Goal: Check status

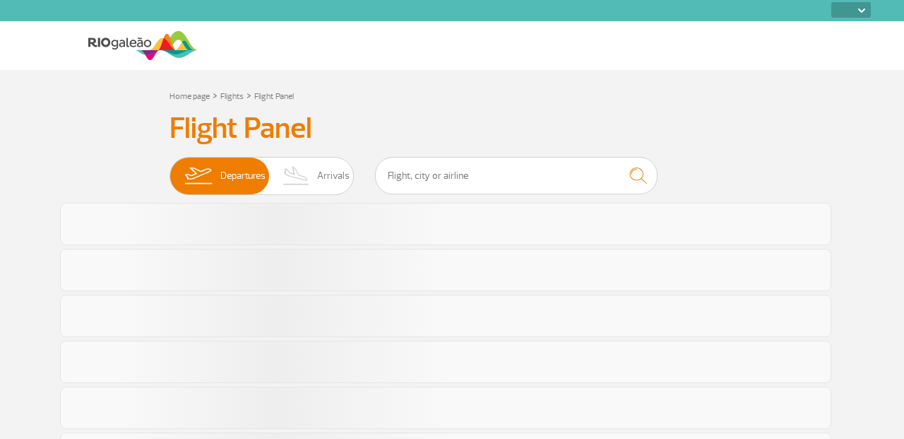
select select
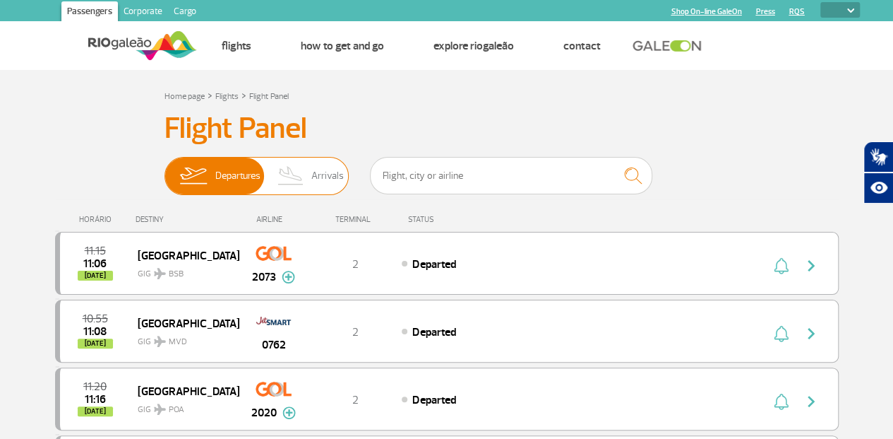
click at [329, 173] on span "Arrivals" at bounding box center [327, 175] width 32 height 37
click at [165, 169] on input "Departures Arrivals" at bounding box center [165, 169] width 0 height 0
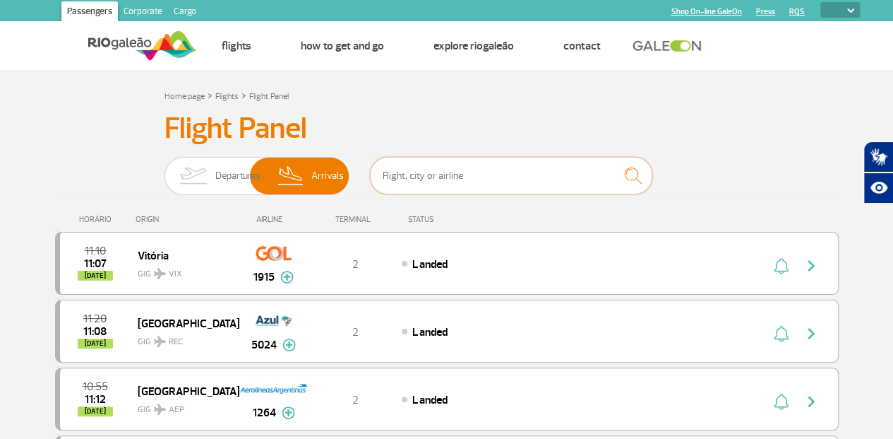
click at [460, 179] on input "text" at bounding box center [511, 175] width 282 height 37
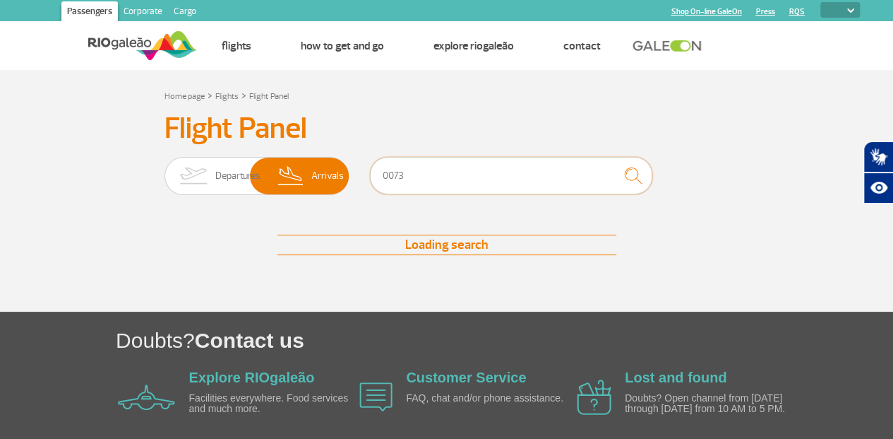
type input "0073"
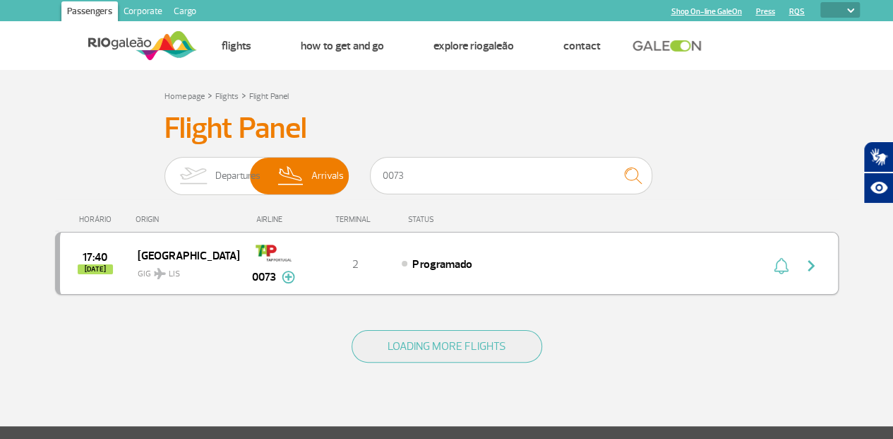
click at [289, 276] on img at bounding box center [288, 276] width 13 height 13
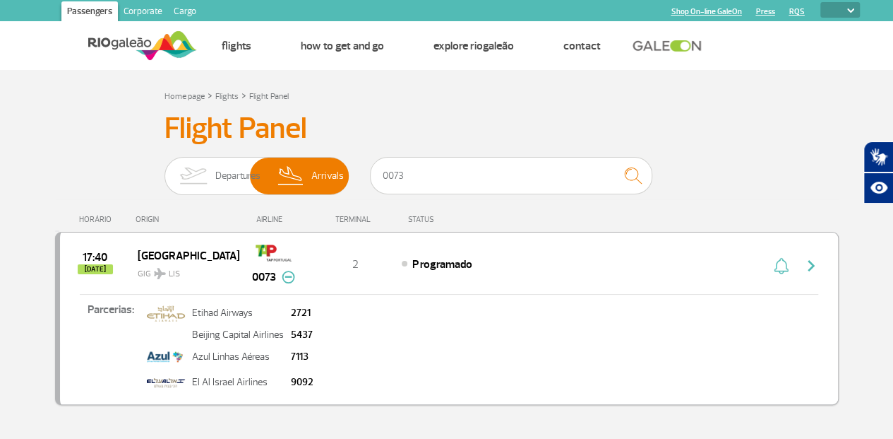
click at [357, 263] on span "2" at bounding box center [355, 264] width 6 height 14
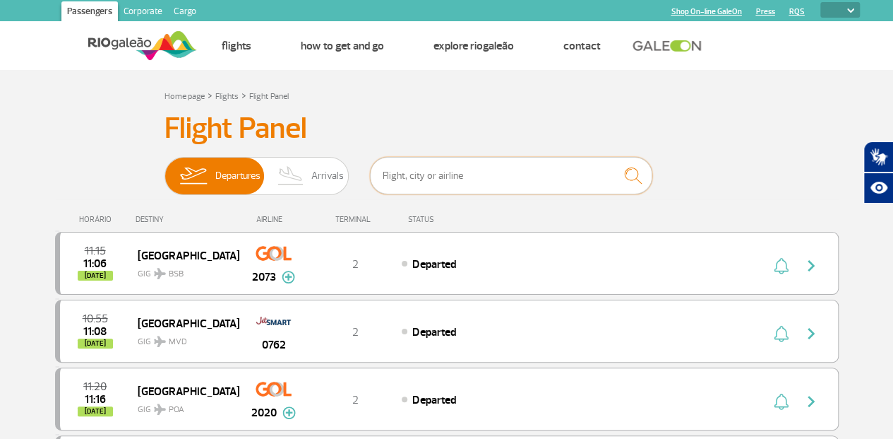
click at [427, 177] on input "text" at bounding box center [511, 175] width 282 height 37
type input "0073"
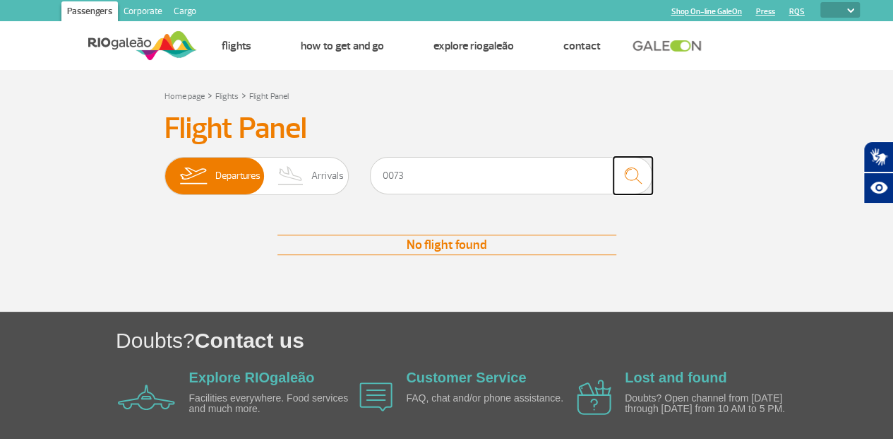
click at [630, 176] on img "submit" at bounding box center [633, 175] width 30 height 29
click at [614, 157] on button "submit" at bounding box center [633, 175] width 39 height 37
click at [318, 181] on span "Arrivals" at bounding box center [327, 175] width 32 height 37
click at [165, 169] on input "Departures Arrivals" at bounding box center [165, 169] width 0 height 0
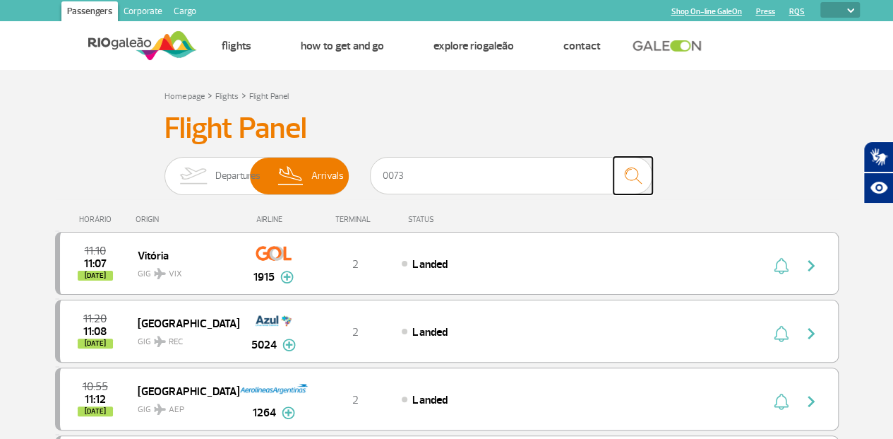
click at [632, 171] on img "submit" at bounding box center [633, 175] width 30 height 29
click at [614, 157] on button "submit" at bounding box center [633, 175] width 39 height 37
click at [464, 181] on input "0073" at bounding box center [511, 175] width 282 height 37
